Goal: Task Accomplishment & Management: Manage account settings

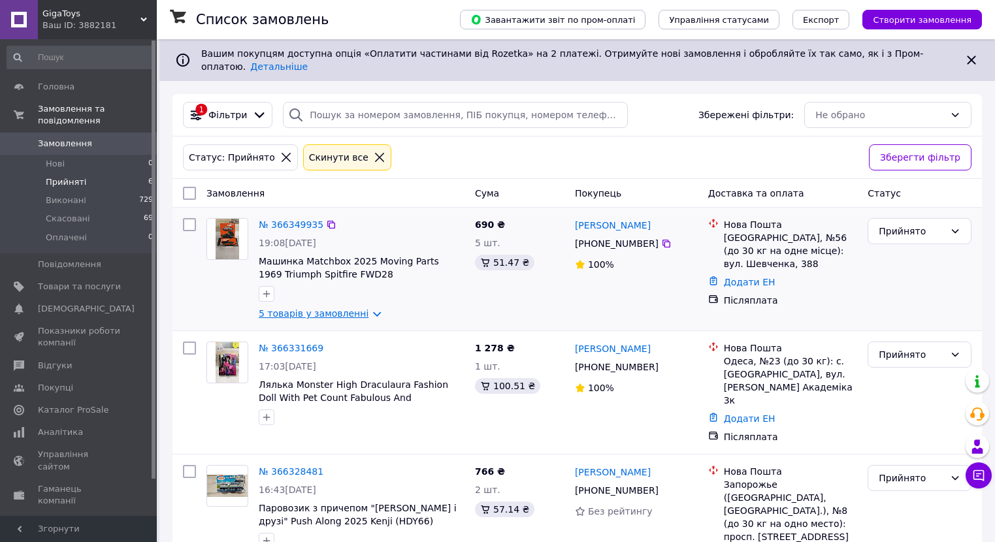
click at [280, 308] on link "5 товарів у замовленні" at bounding box center [314, 313] width 110 height 10
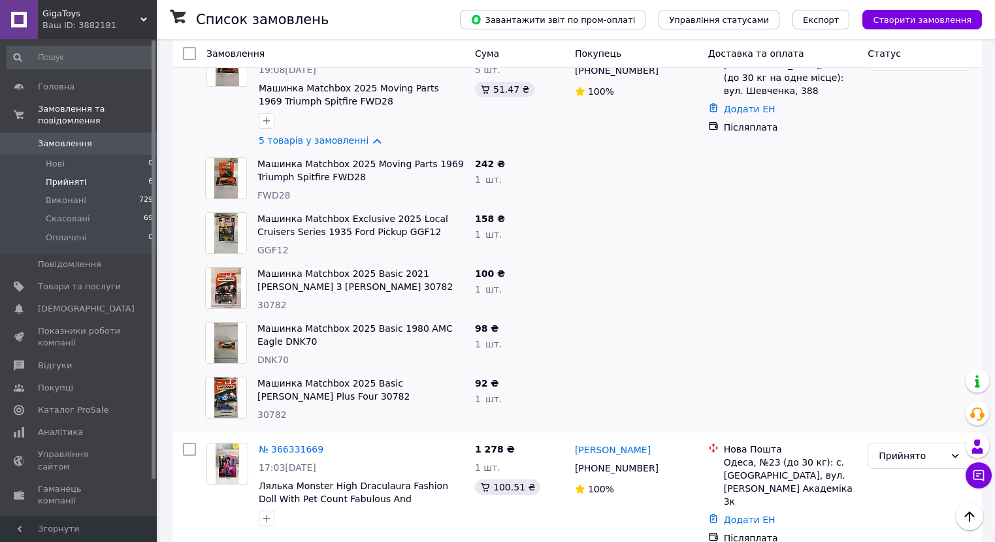
scroll to position [196, 0]
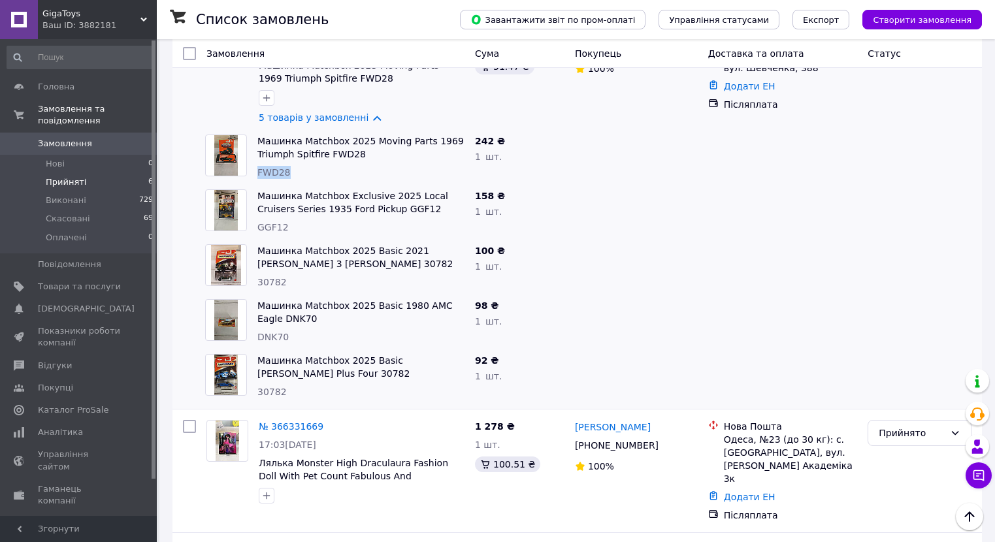
drag, startPoint x: 294, startPoint y: 161, endPoint x: 256, endPoint y: 165, distance: 38.1
click at [256, 165] on div "Машинка Matchbox 2025 Moving Parts 1969 Triumph Spitfire FWD28 FWD28" at bounding box center [361, 156] width 218 height 55
copy span "FWD28"
drag, startPoint x: 267, startPoint y: 218, endPoint x: 254, endPoint y: 218, distance: 13.1
click at [254, 218] on div "Машинка Matchbox Exclusive 2025 Local Cruisers Series 1935 Ford Pickup GGF12 GG…" at bounding box center [361, 211] width 218 height 55
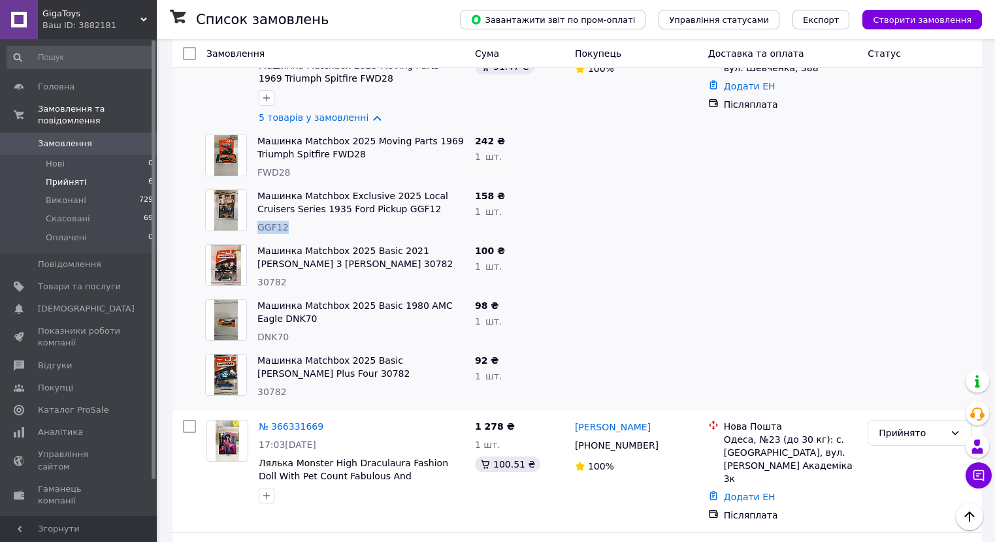
copy span "GGF12"
drag, startPoint x: 284, startPoint y: 273, endPoint x: 257, endPoint y: 273, distance: 26.8
click at [257, 273] on div "Машинка Matchbox 2025 Basic 2021 [PERSON_NAME] 3 [PERSON_NAME] 30782 30782" at bounding box center [361, 266] width 218 height 55
copy span "30782"
drag, startPoint x: 289, startPoint y: 331, endPoint x: 256, endPoint y: 329, distance: 32.7
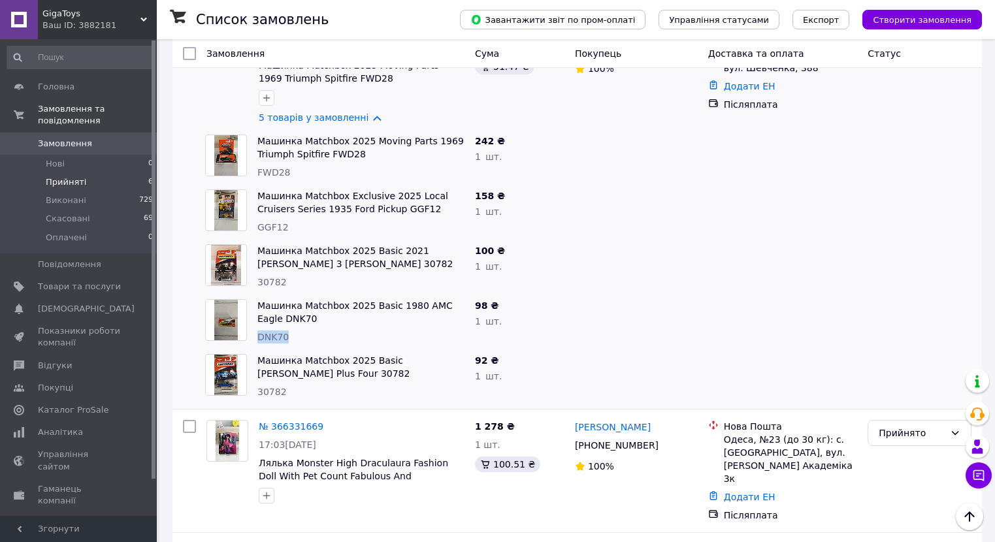
click at [256, 329] on div "Машинка Matchbox 2025 Basic 1980 AMC Eagle DNK70 DNK70" at bounding box center [361, 321] width 218 height 55
copy span "DNK70"
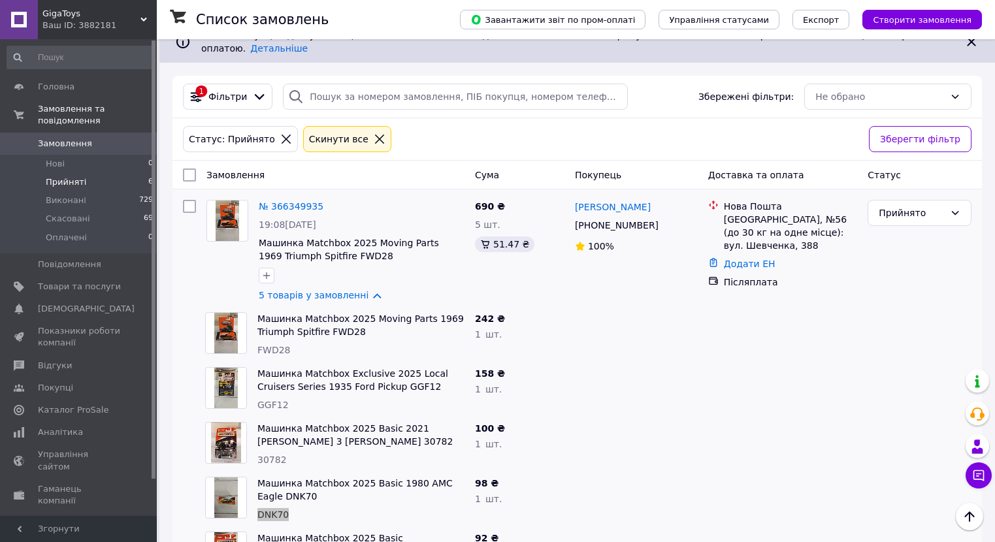
scroll to position [0, 0]
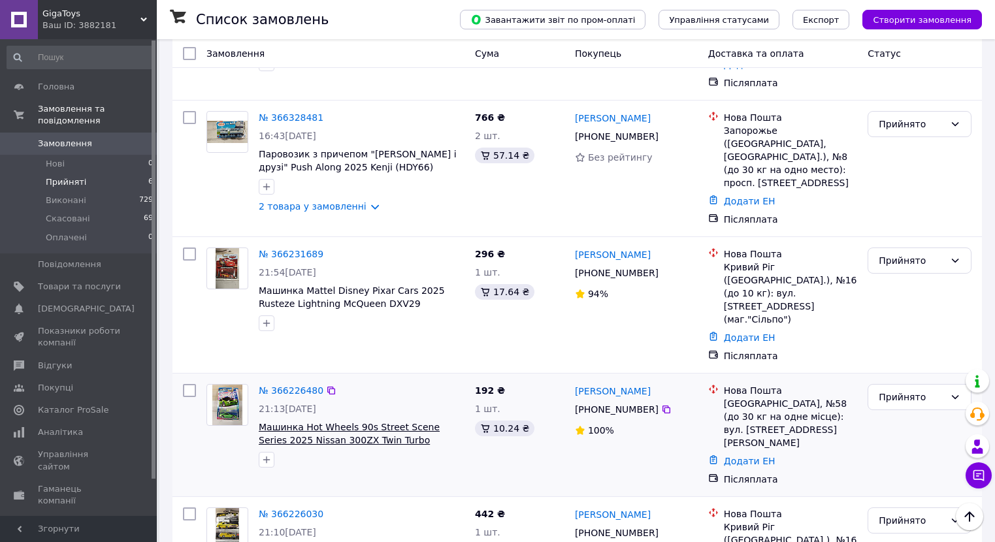
scroll to position [357, 0]
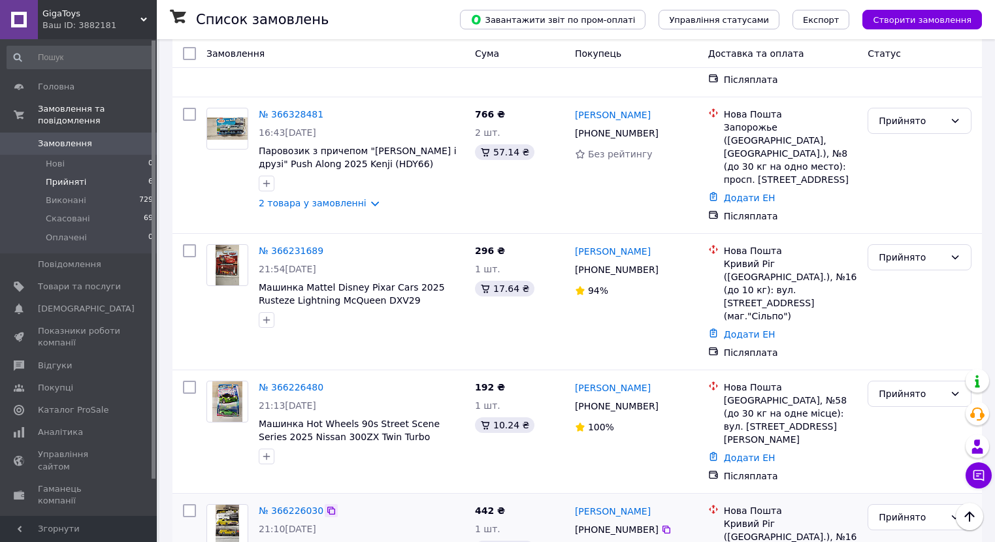
click at [326, 506] on icon at bounding box center [331, 511] width 10 height 10
click at [61, 195] on span "Виконані" at bounding box center [66, 201] width 41 height 12
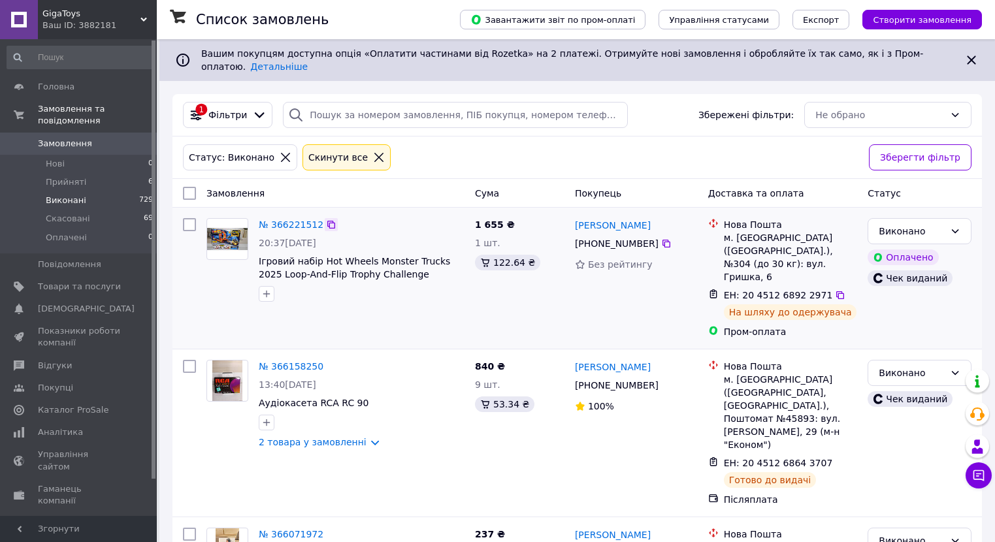
click at [326, 220] on icon at bounding box center [331, 225] width 10 height 10
click at [66, 176] on span "Прийняті" at bounding box center [66, 182] width 41 height 12
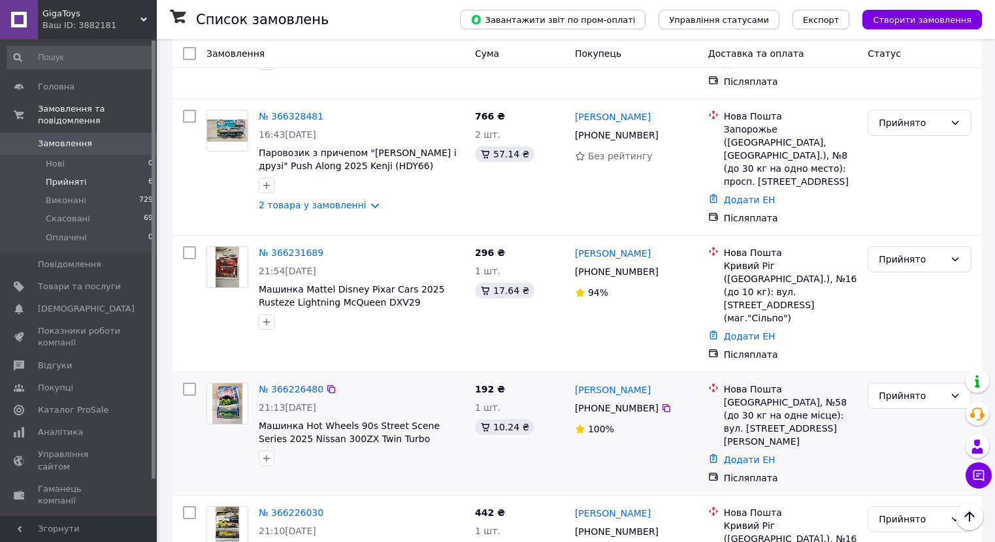
scroll to position [357, 0]
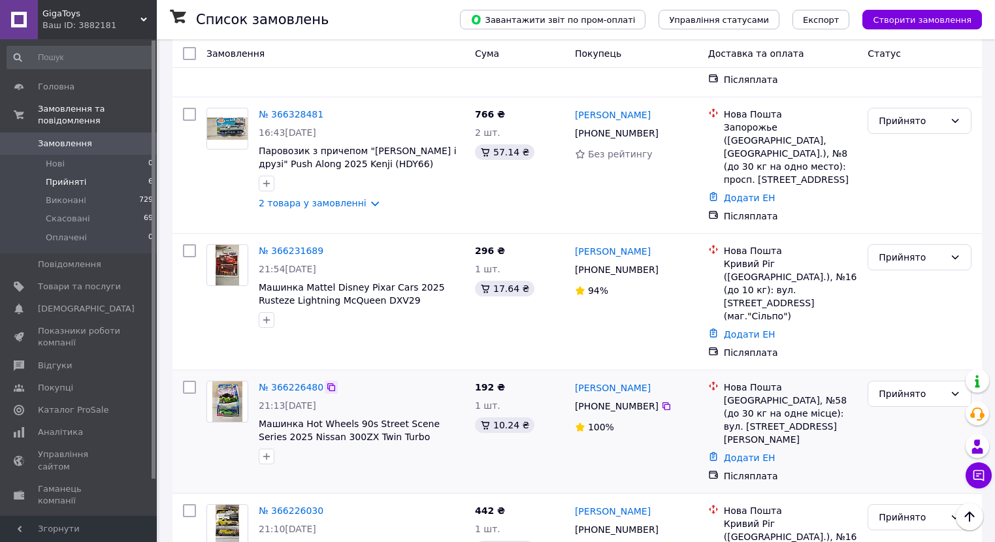
click at [326, 382] on icon at bounding box center [331, 387] width 10 height 10
click at [326, 246] on icon at bounding box center [331, 251] width 10 height 10
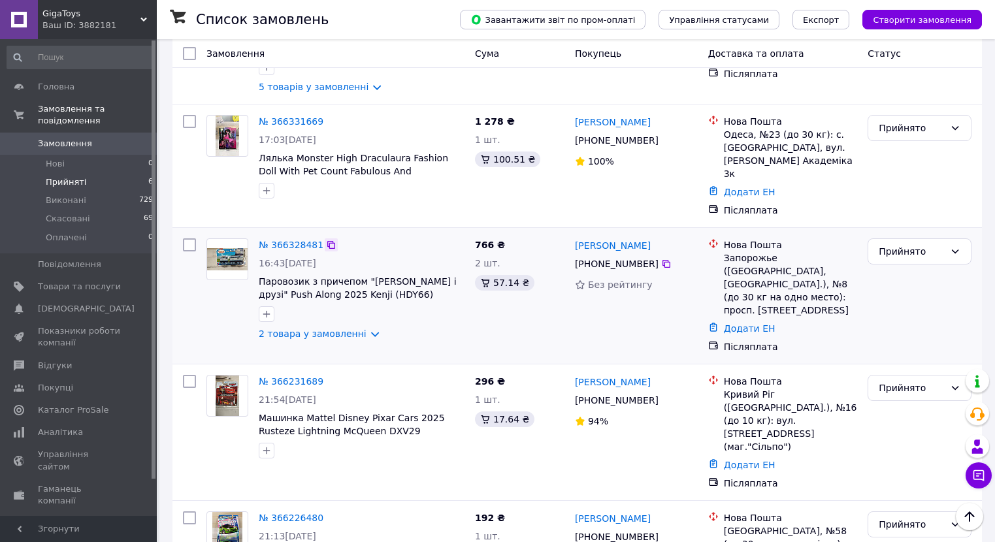
click at [326, 240] on icon at bounding box center [331, 245] width 10 height 10
click at [326, 116] on icon at bounding box center [331, 121] width 10 height 10
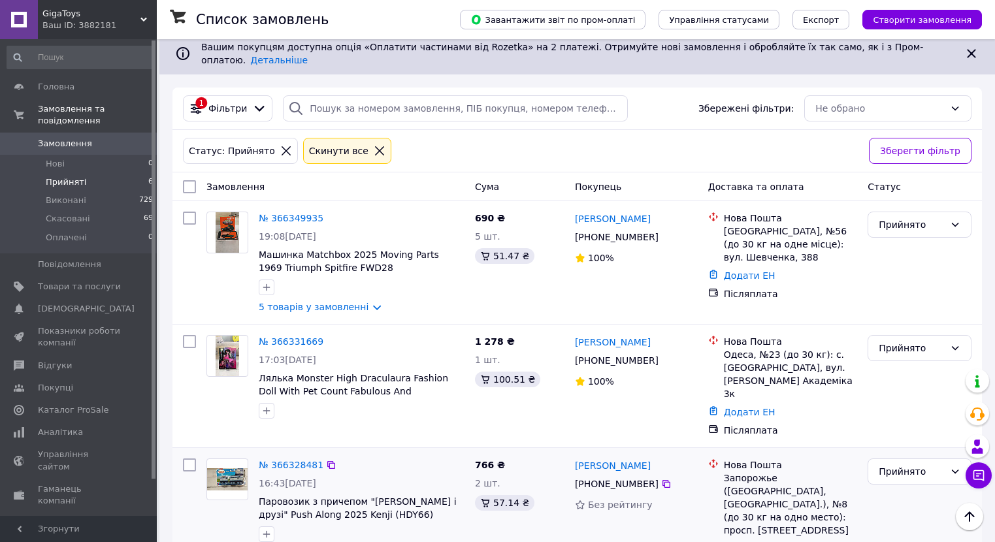
scroll to position [0, 0]
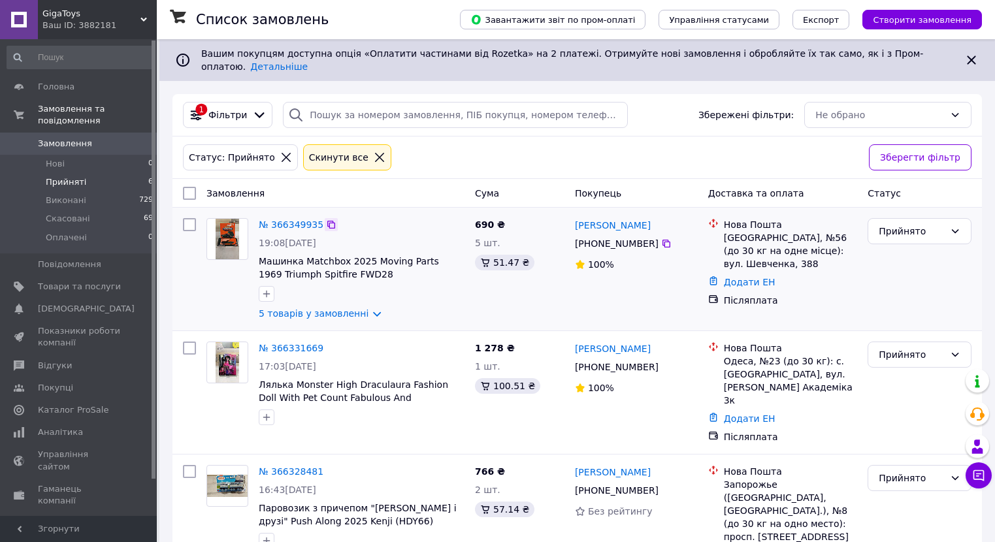
click at [326, 220] on icon at bounding box center [331, 225] width 10 height 10
